Goal: Task Accomplishment & Management: Complete application form

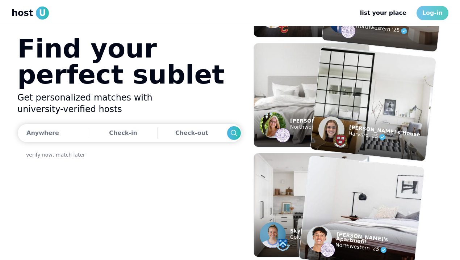
click at [432, 18] on link "Log-in" at bounding box center [432, 13] width 32 height 14
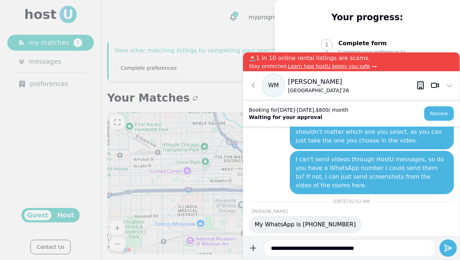
type input "**********"
click at [246, 240] on button "submit" at bounding box center [253, 248] width 14 height 17
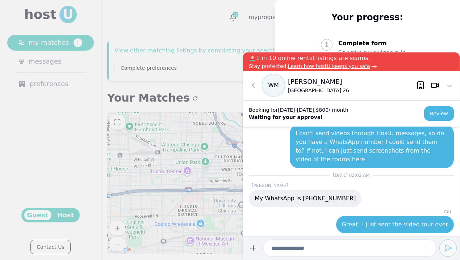
click at [323, 186] on p "[PERSON_NAME]" at bounding box center [351, 186] width 205 height 6
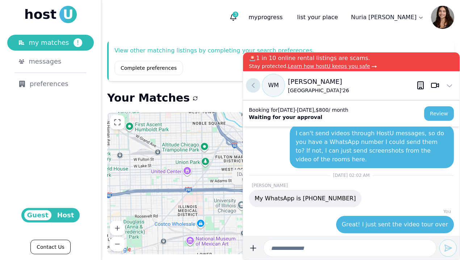
click at [254, 85] on icon at bounding box center [253, 85] width 9 height 9
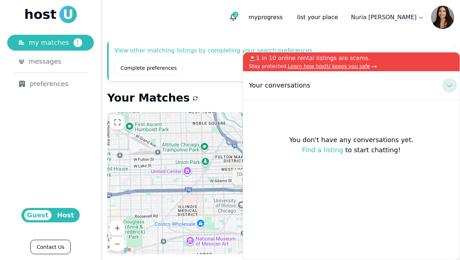
click at [448, 86] on use at bounding box center [449, 86] width 5 height 3
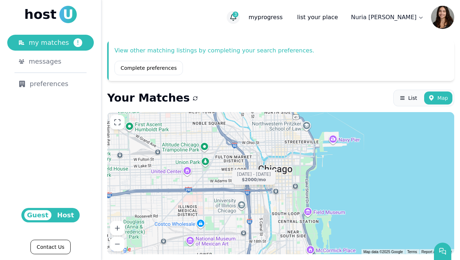
click at [240, 21] on button "3" at bounding box center [233, 17] width 13 height 13
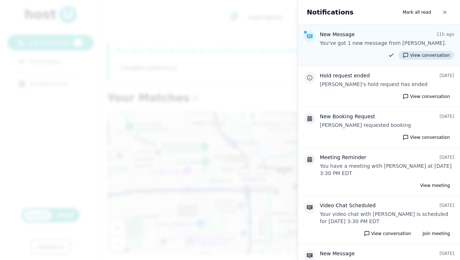
click at [423, 54] on button "View conversation" at bounding box center [426, 55] width 56 height 9
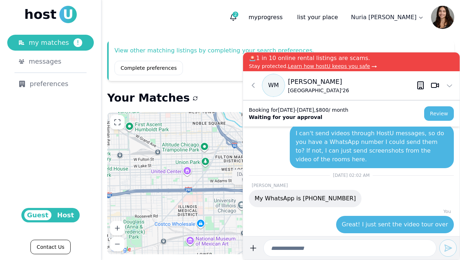
click at [329, 250] on input at bounding box center [349, 248] width 173 height 17
click at [453, 88] on icon at bounding box center [449, 85] width 9 height 9
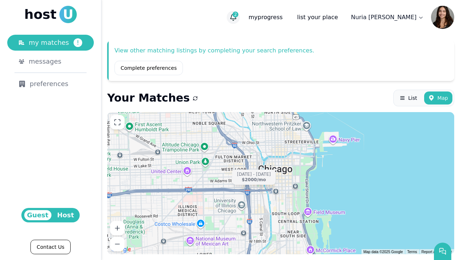
click at [237, 21] on icon "button" at bounding box center [232, 17] width 7 height 7
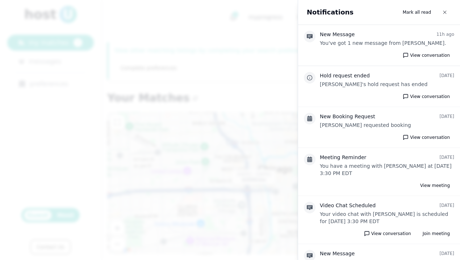
scroll to position [244, 0]
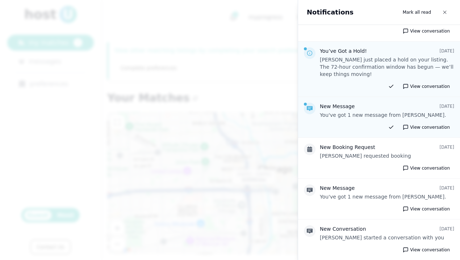
click at [250, 170] on div at bounding box center [230, 130] width 460 height 260
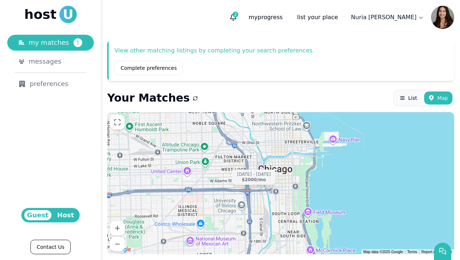
click at [51, 17] on span "host" at bounding box center [40, 14] width 32 height 14
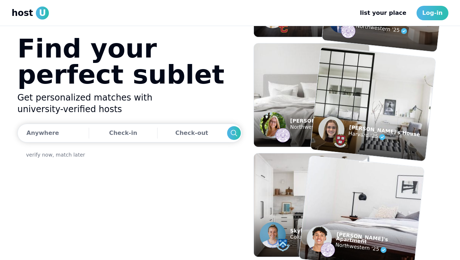
click at [281, 99] on img at bounding box center [311, 95] width 127 height 114
click at [276, 128] on img at bounding box center [282, 135] width 14 height 14
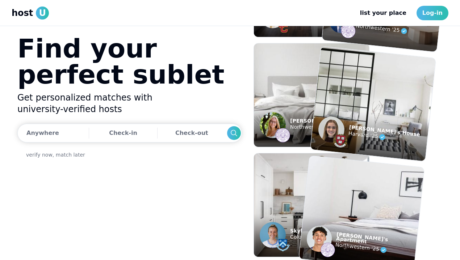
click at [372, 199] on img at bounding box center [361, 213] width 138 height 126
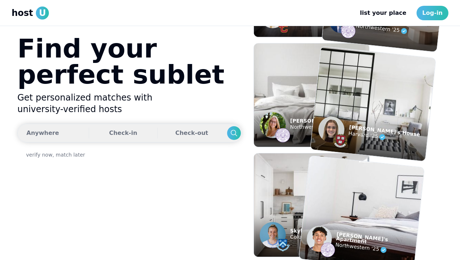
click at [63, 138] on button "Anywhere Check-in Check-out" at bounding box center [129, 133] width 224 height 19
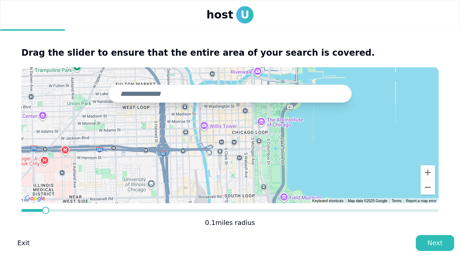
click at [42, 207] on span "*" at bounding box center [45, 210] width 7 height 7
click at [149, 98] on input "text" at bounding box center [229, 94] width 243 height 18
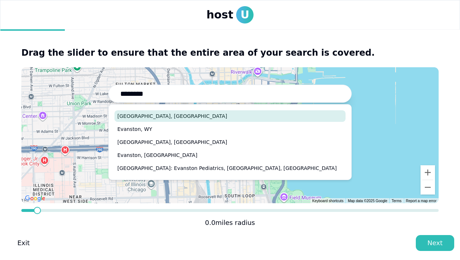
click at [147, 114] on button "[GEOGRAPHIC_DATA], [GEOGRAPHIC_DATA]" at bounding box center [229, 116] width 231 height 12
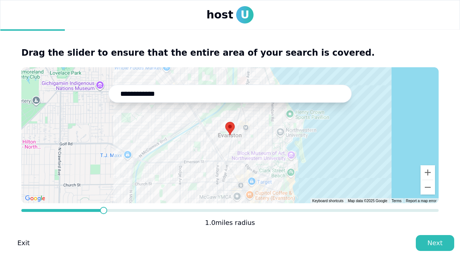
click at [102, 207] on span at bounding box center [103, 210] width 7 height 7
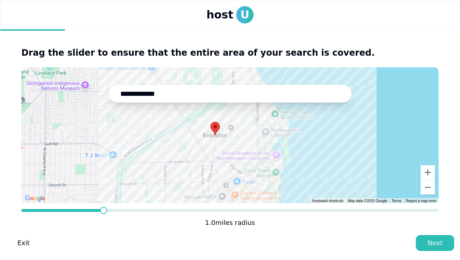
drag, startPoint x: 253, startPoint y: 133, endPoint x: 237, endPoint y: 133, distance: 15.9
click at [237, 133] on div at bounding box center [229, 135] width 417 height 136
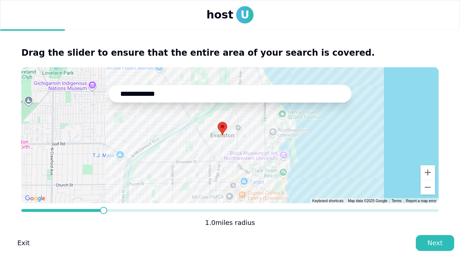
drag, startPoint x: 211, startPoint y: 132, endPoint x: 220, endPoint y: 132, distance: 8.7
click at [220, 132] on img at bounding box center [221, 128] width 9 height 13
drag, startPoint x: 222, startPoint y: 134, endPoint x: 258, endPoint y: 139, distance: 36.9
click at [259, 139] on div at bounding box center [257, 133] width 9 height 13
type input "**********"
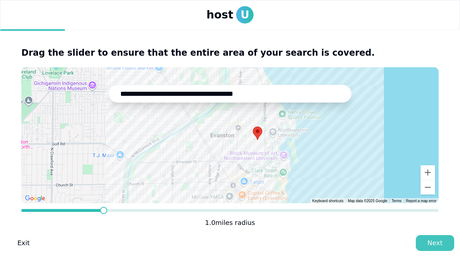
click at [434, 238] on div "Next" at bounding box center [434, 243] width 15 height 10
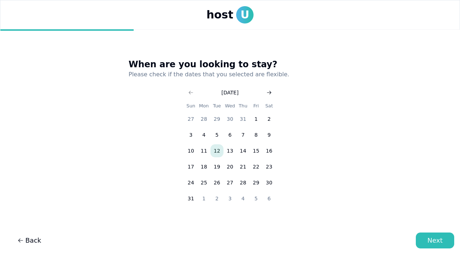
click at [270, 88] on button "Go to next month" at bounding box center [269, 93] width 10 height 10
